Goal: Task Accomplishment & Management: Manage account settings

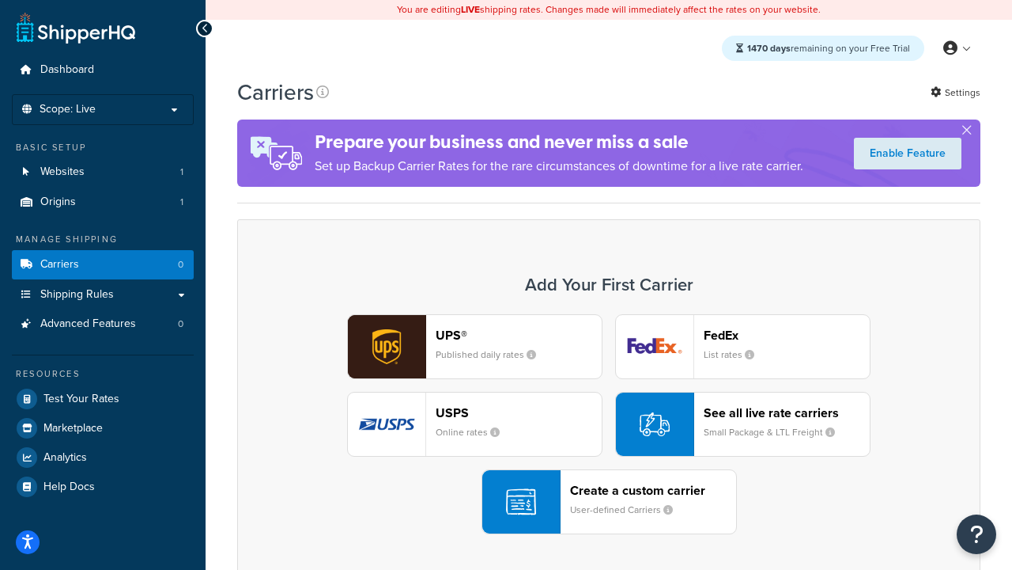
click at [609, 424] on div "UPS® Published daily rates FedEx List rates USPS Online rates See all live rate…" at bounding box center [609, 424] width 710 height 220
click at [787, 335] on header "FedEx" at bounding box center [787, 334] width 166 height 15
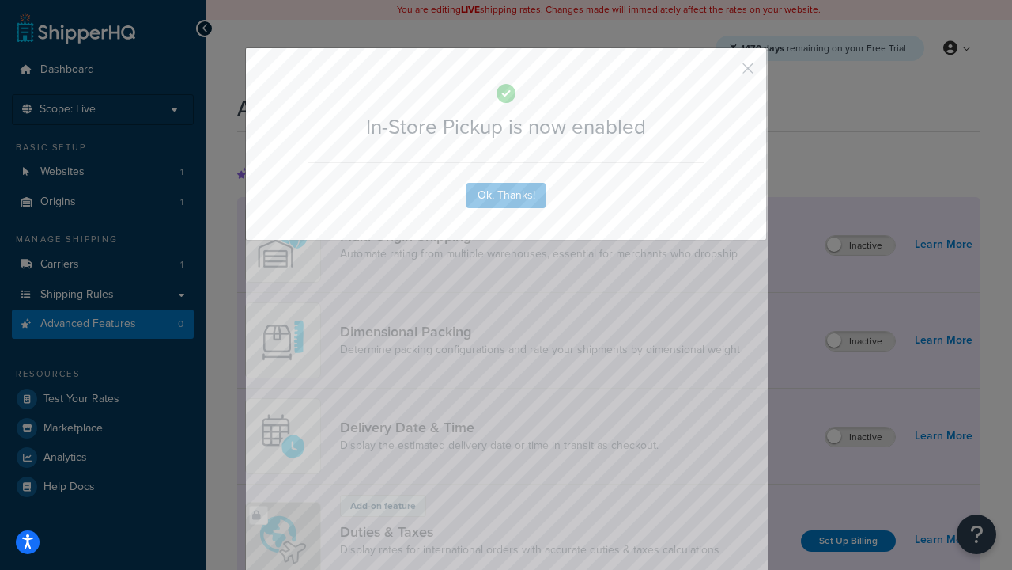
scroll to position [513, 0]
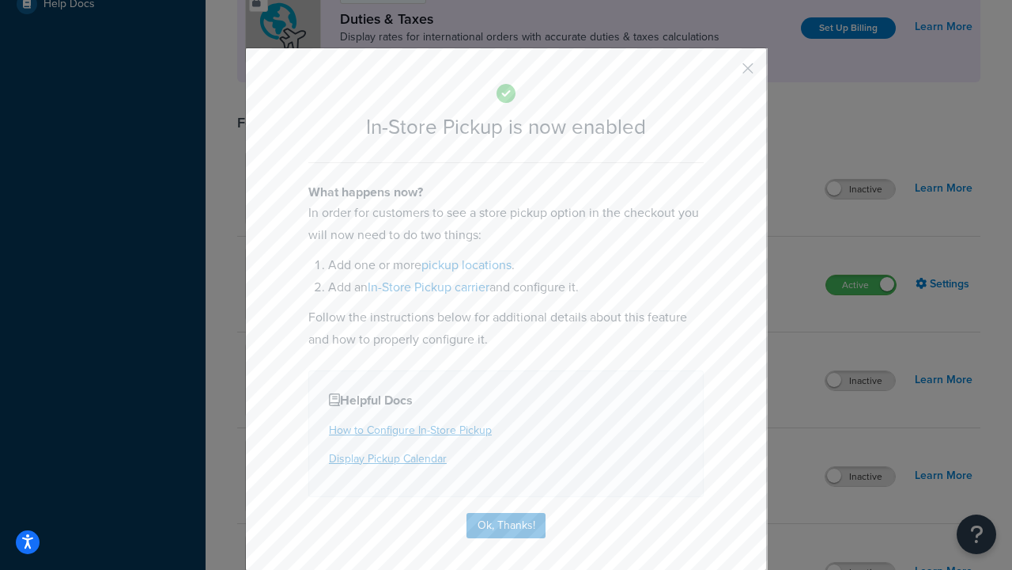
click at [725, 74] on button "button" at bounding box center [725, 74] width 4 height 4
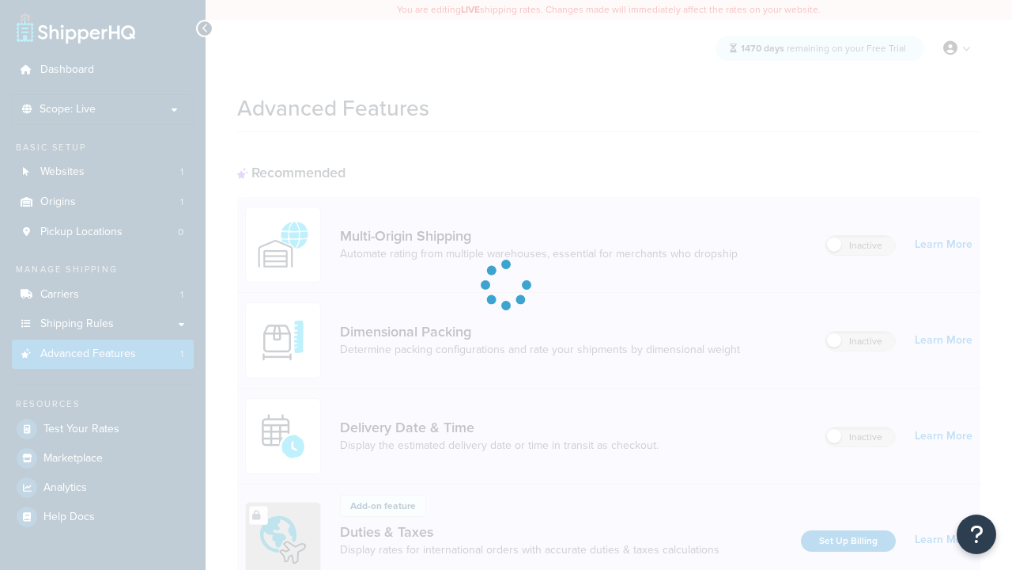
scroll to position [237, 0]
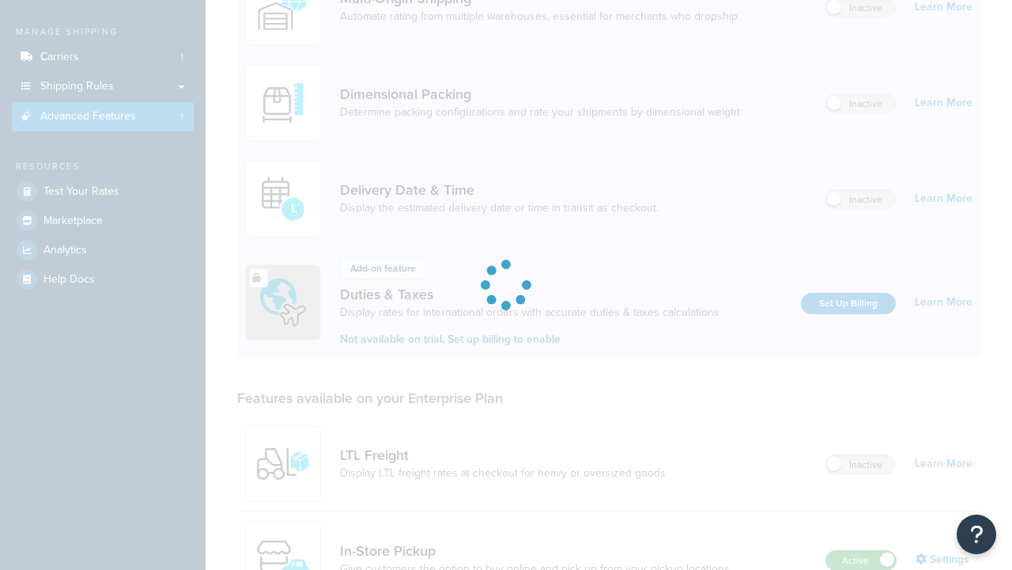
click at [861, 551] on label "Active" at bounding box center [862, 560] width 70 height 19
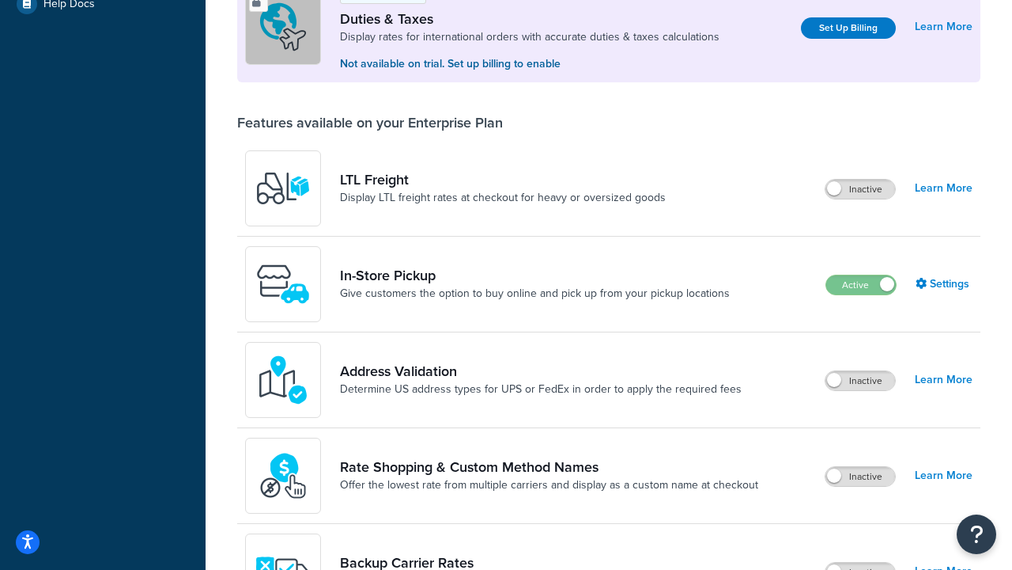
scroll to position [482, 0]
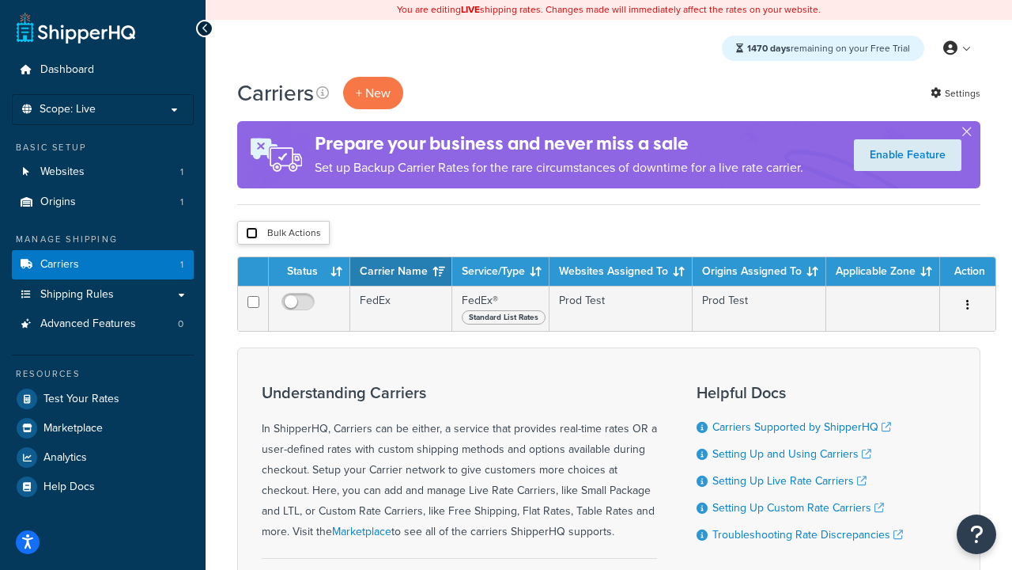
click at [252, 233] on input "checkbox" at bounding box center [252, 233] width 12 height 12
checkbox input "true"
click at [0, 0] on button "Delete" at bounding box center [0, 0] width 0 height 0
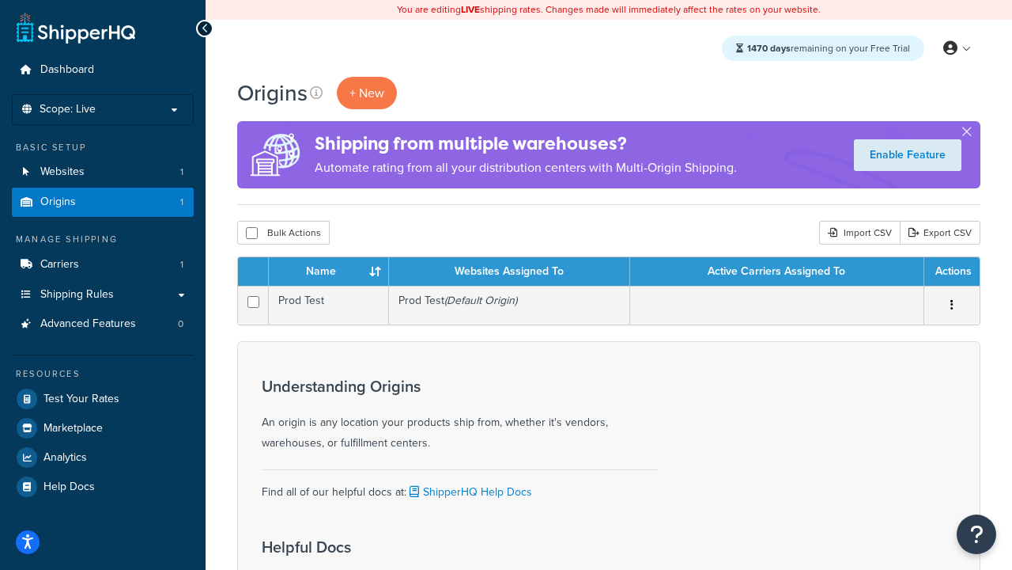
click at [328, 272] on th "Name" at bounding box center [329, 271] width 120 height 28
click at [509, 272] on th "Websites Assigned To" at bounding box center [509, 271] width 241 height 28
click at [777, 272] on th "Active Carriers Assigned To" at bounding box center [777, 271] width 294 height 28
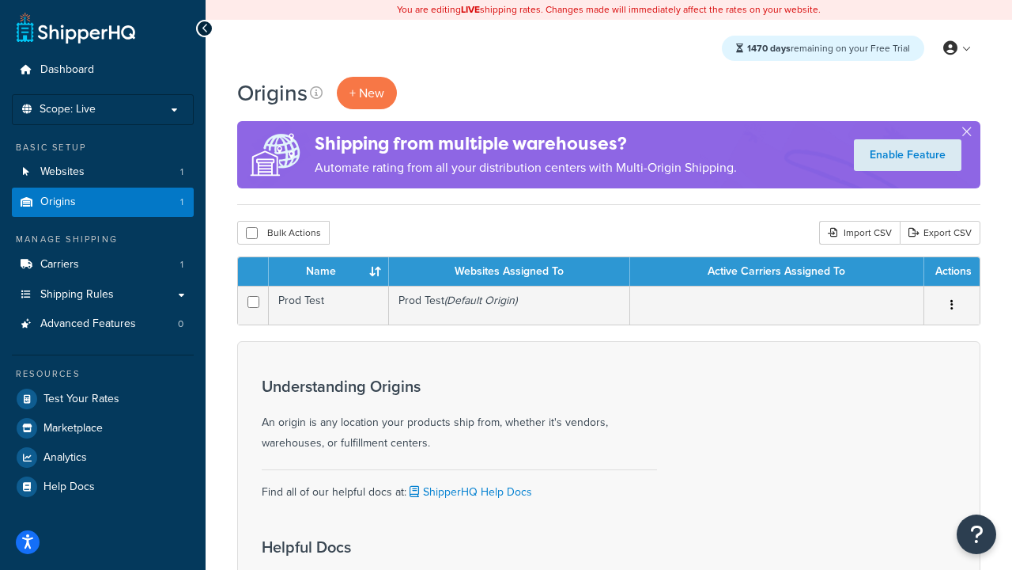
click at [777, 272] on th "Active Carriers Assigned To" at bounding box center [777, 271] width 294 height 28
click at [952, 272] on th "Actions" at bounding box center [952, 271] width 55 height 28
click at [316, 93] on icon at bounding box center [316, 92] width 13 height 13
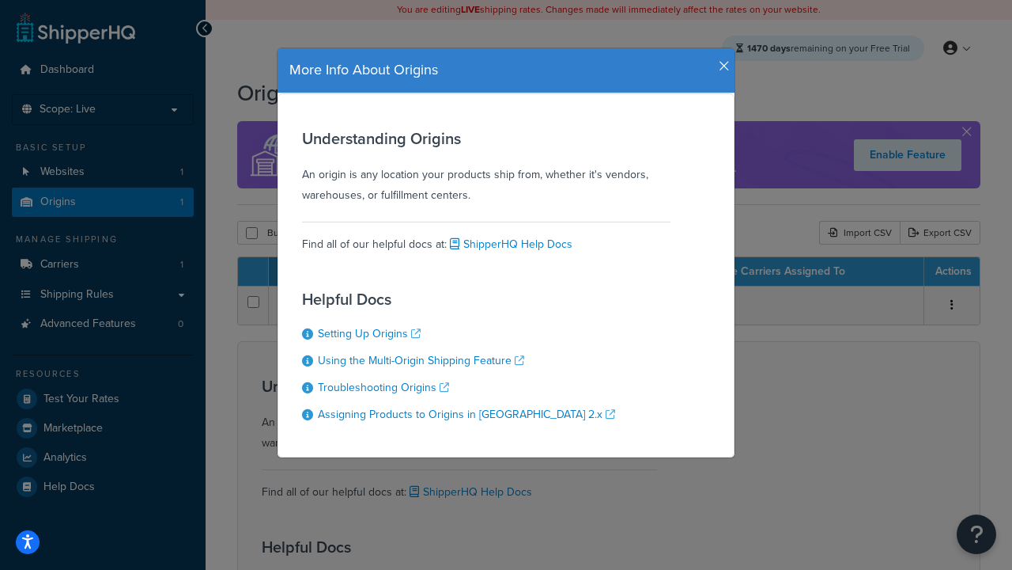
click at [721, 60] on icon "button" at bounding box center [724, 66] width 11 height 14
